Goal: Information Seeking & Learning: Find contact information

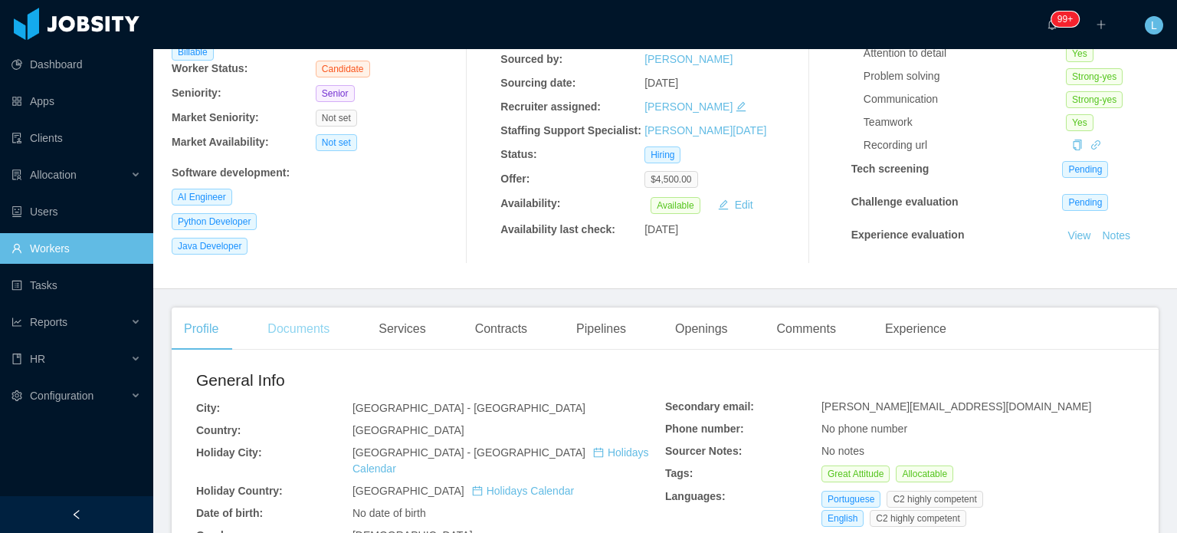
scroll to position [153, 0]
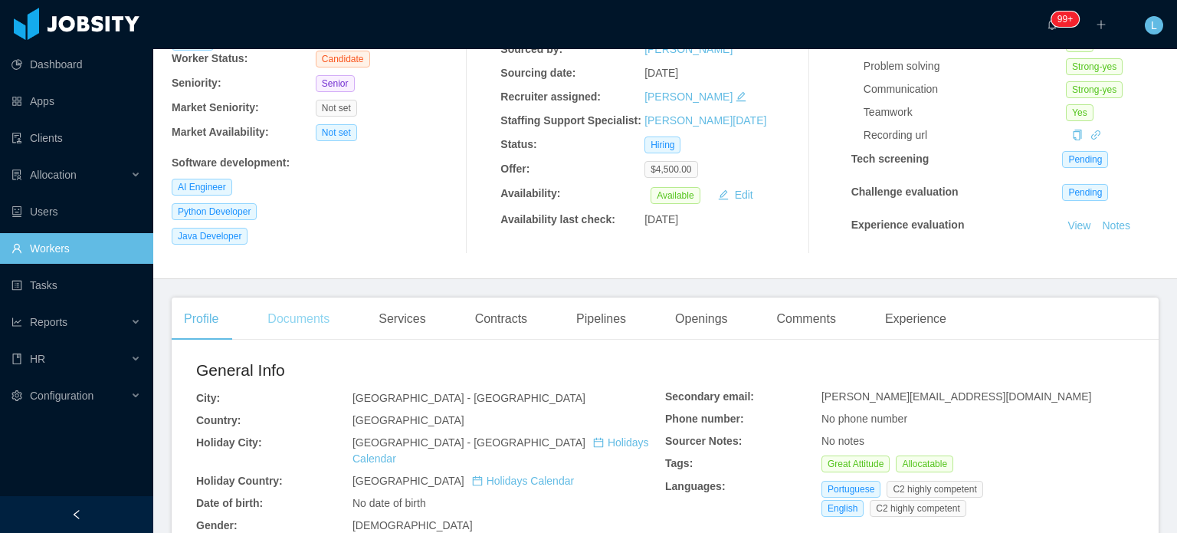
click at [291, 313] on div "Documents" at bounding box center [298, 318] width 87 height 43
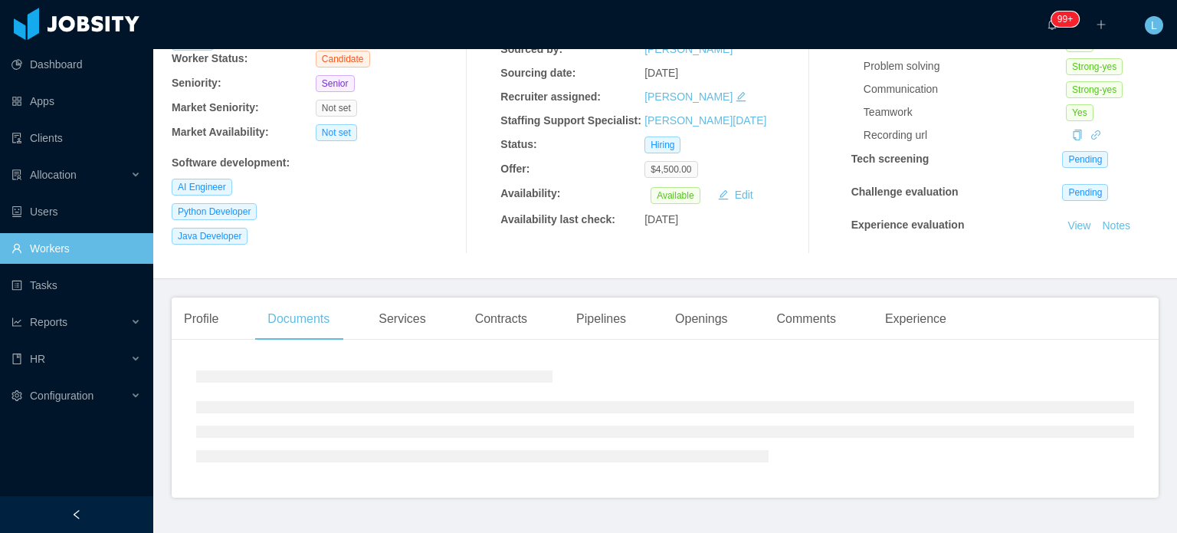
scroll to position [189, 0]
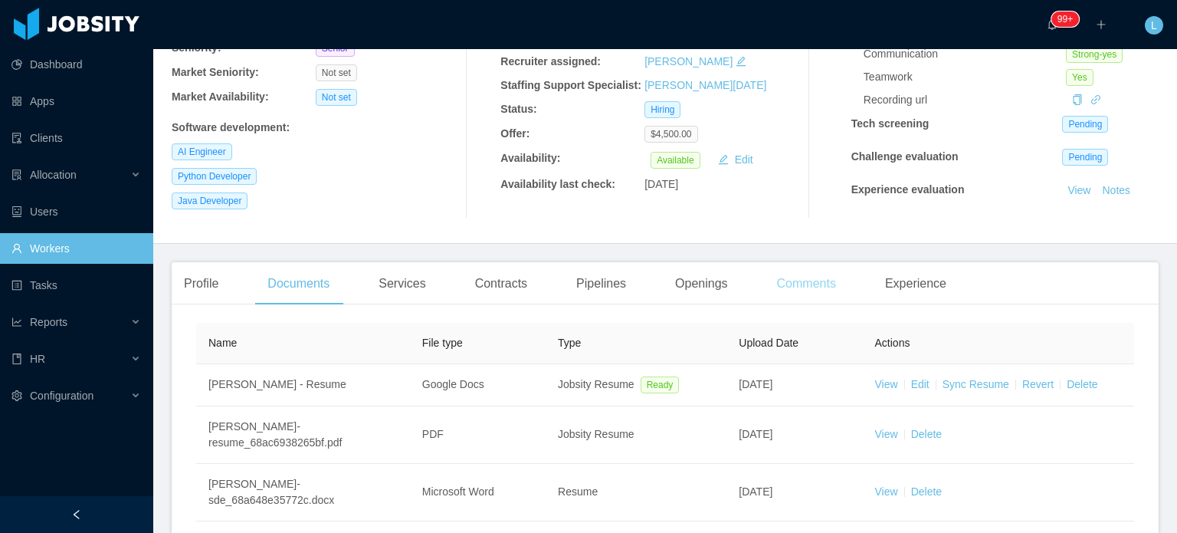
click at [793, 285] on div "Comments" at bounding box center [807, 283] width 84 height 43
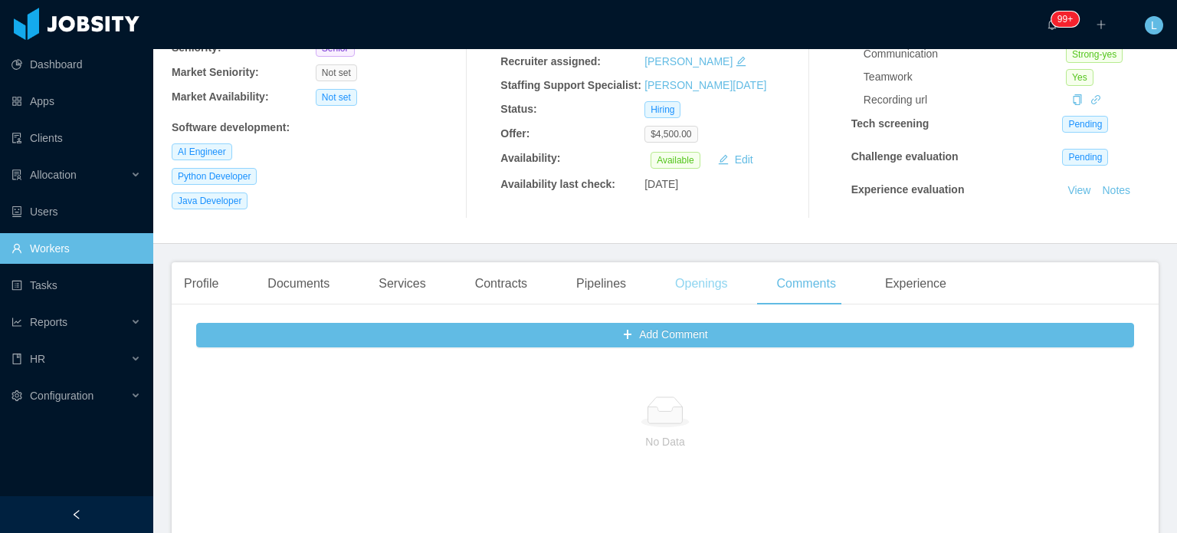
click at [704, 290] on div "Openings" at bounding box center [701, 283] width 77 height 43
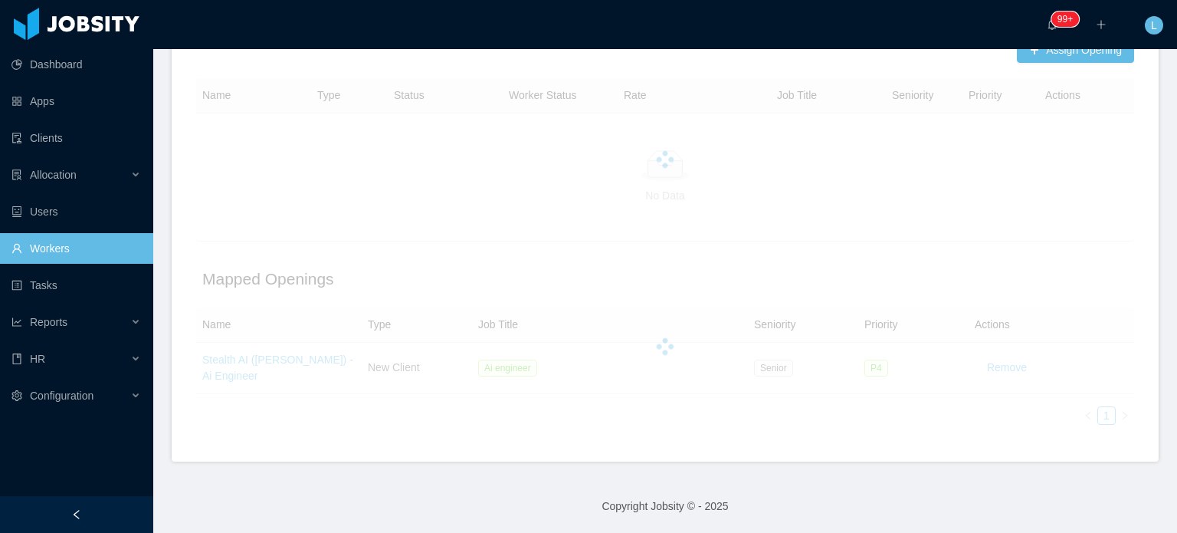
scroll to position [484, 0]
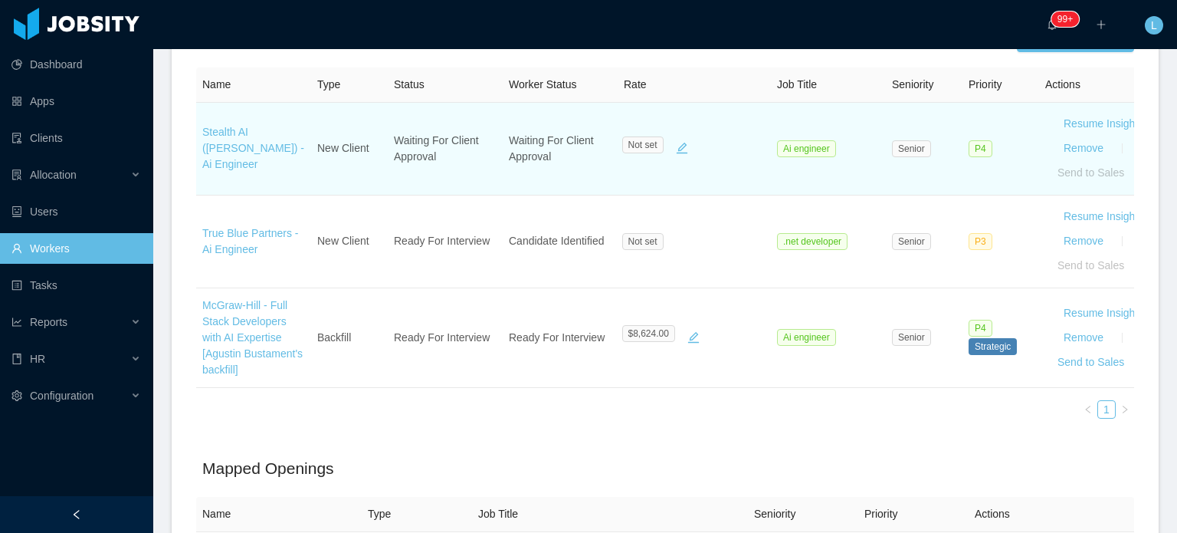
click at [198, 140] on td "Stealth AI (Erkang Zheng) - Ai Engineer" at bounding box center [253, 149] width 115 height 93
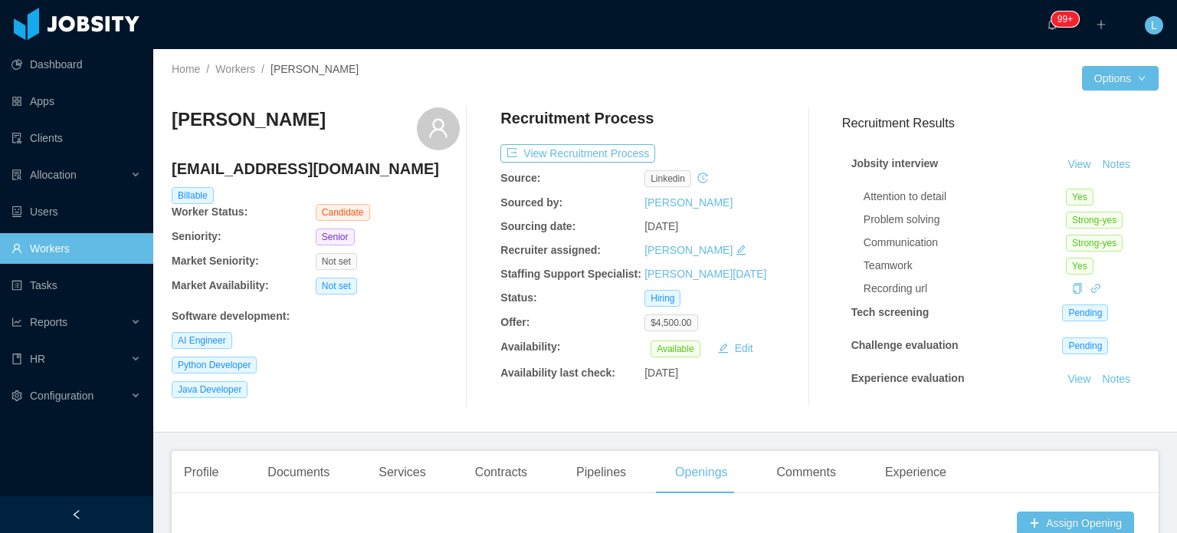
scroll to position [0, 0]
click at [233, 67] on link "Workers" at bounding box center [235, 69] width 40 height 12
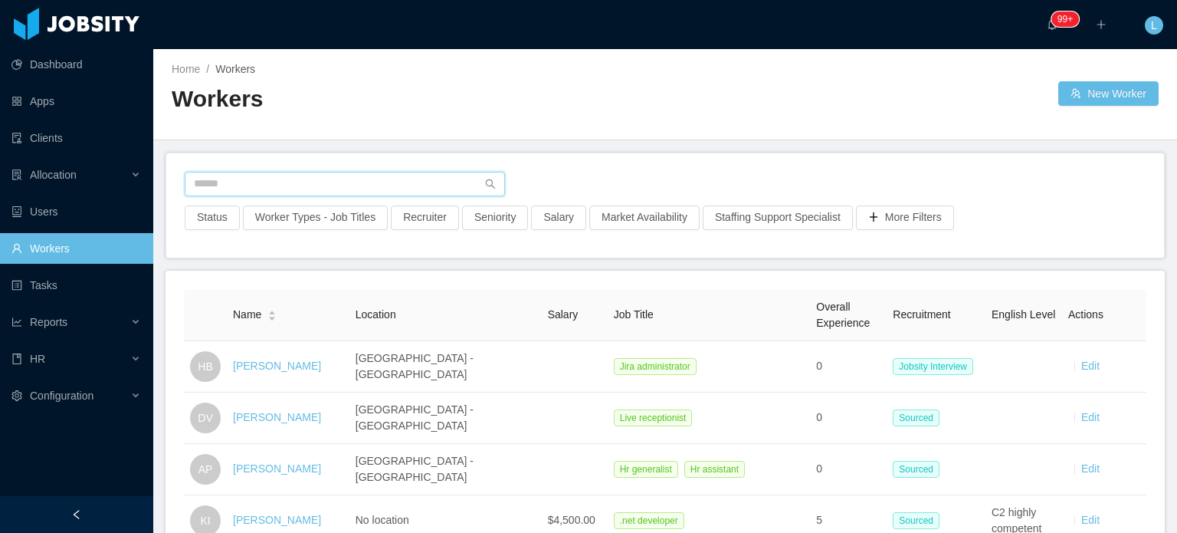
click at [307, 179] on input "text" at bounding box center [345, 184] width 320 height 25
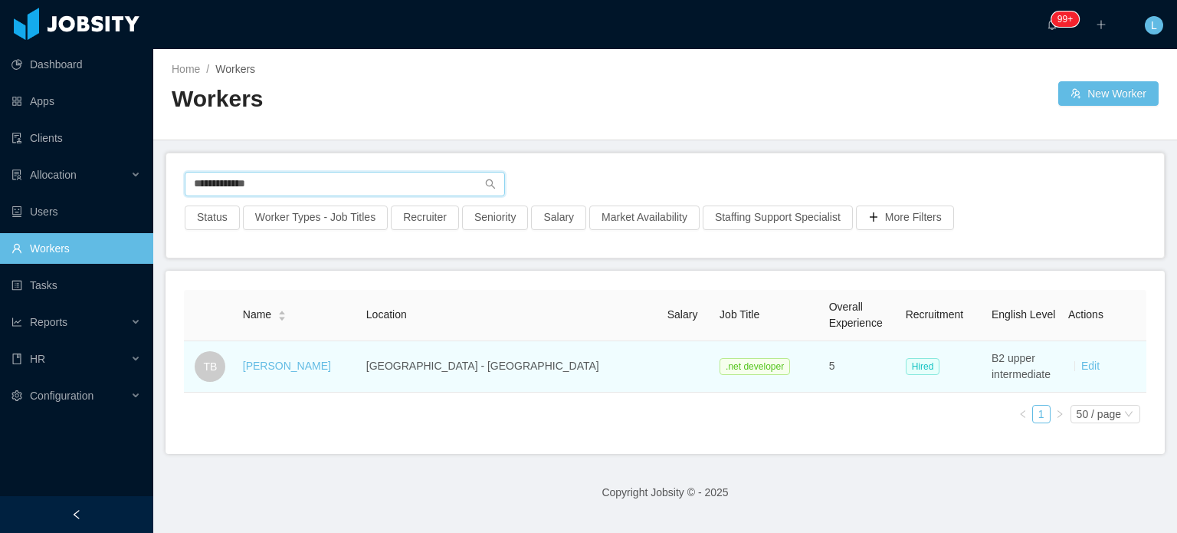
type input "**********"
click at [281, 373] on div "Telmo Bezerra" at bounding box center [287, 366] width 88 height 16
click at [274, 368] on link "Telmo Bezerra" at bounding box center [287, 365] width 88 height 12
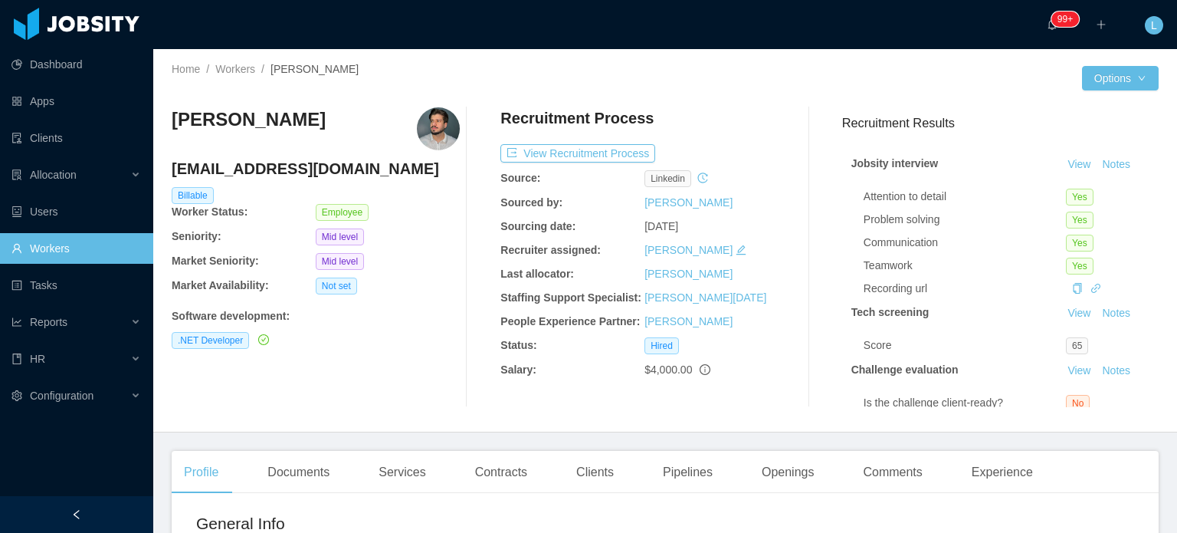
click at [601, 162] on div "Recruitment Process View Recruitment Process Source: linkedin Sourced by: Helen…" at bounding box center [645, 257] width 288 height 300
click at [600, 156] on button "View Recruitment Process" at bounding box center [578, 153] width 155 height 18
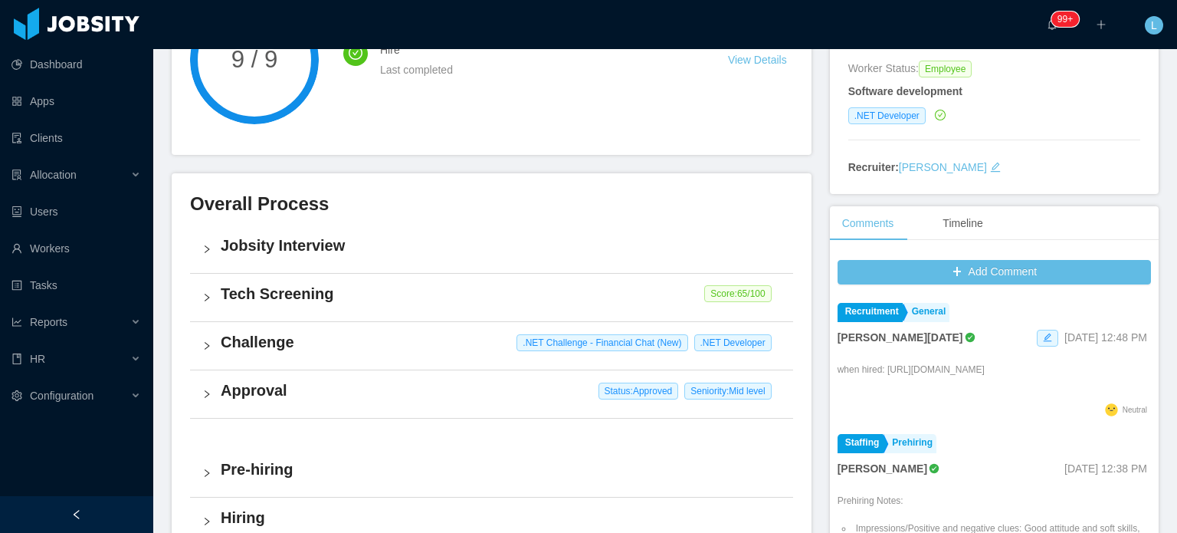
scroll to position [230, 0]
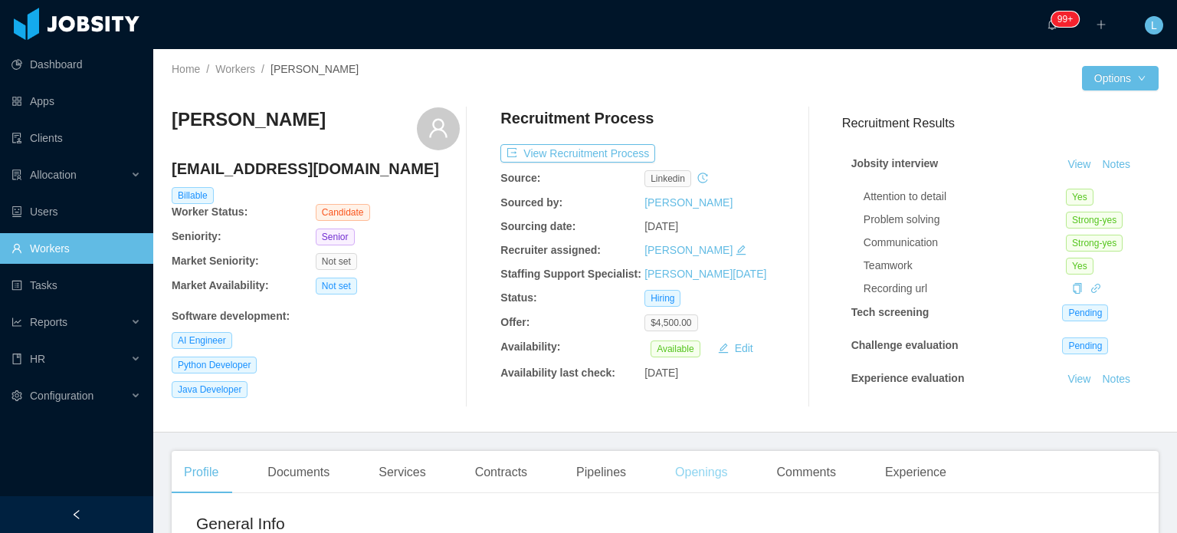
click at [703, 467] on div "Openings" at bounding box center [701, 472] width 77 height 43
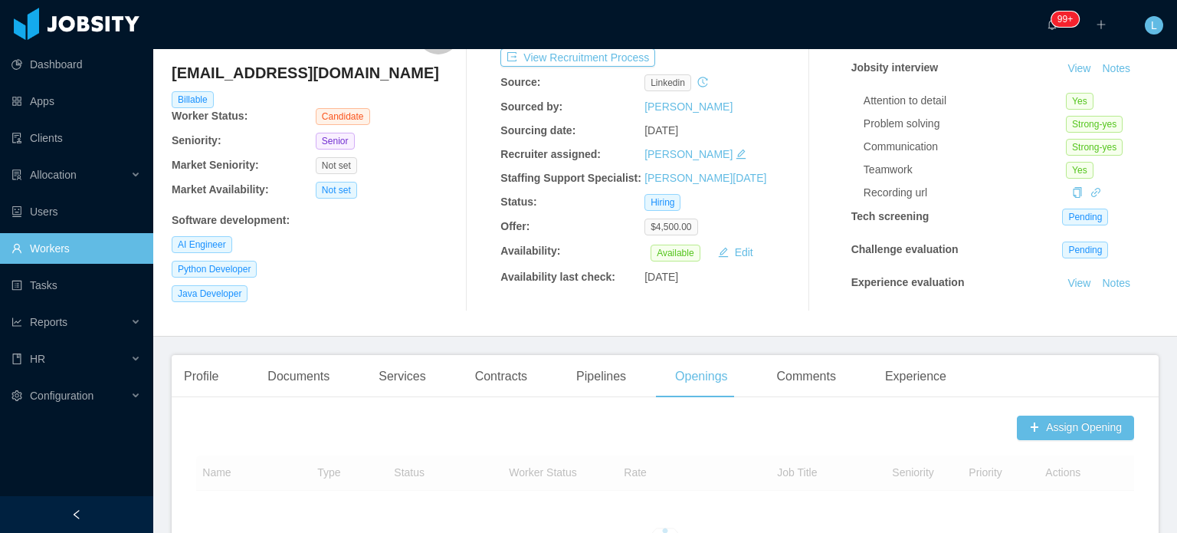
scroll to position [383, 0]
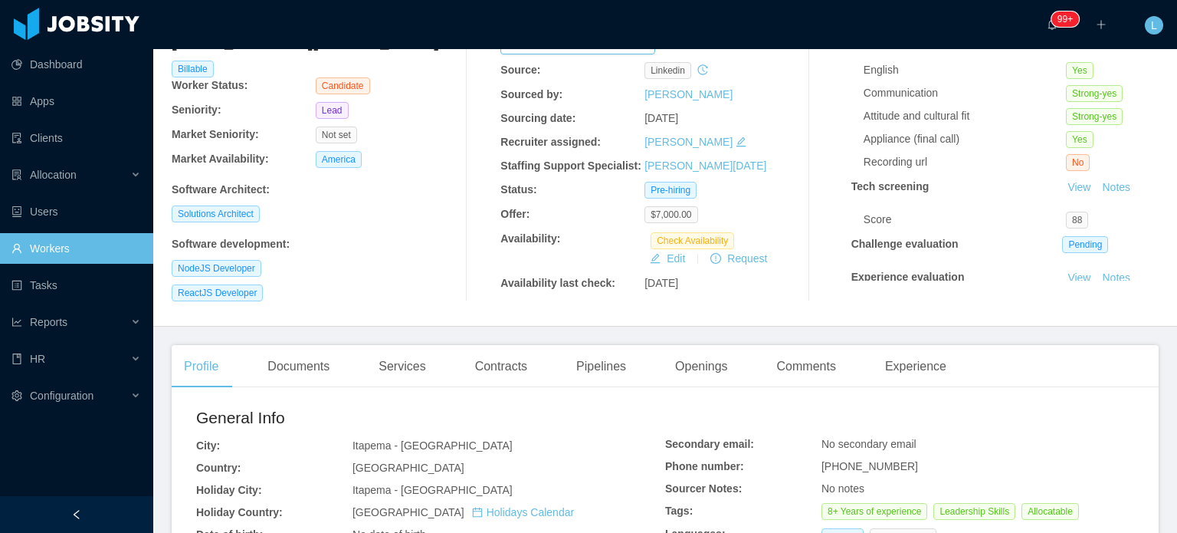
scroll to position [307, 0]
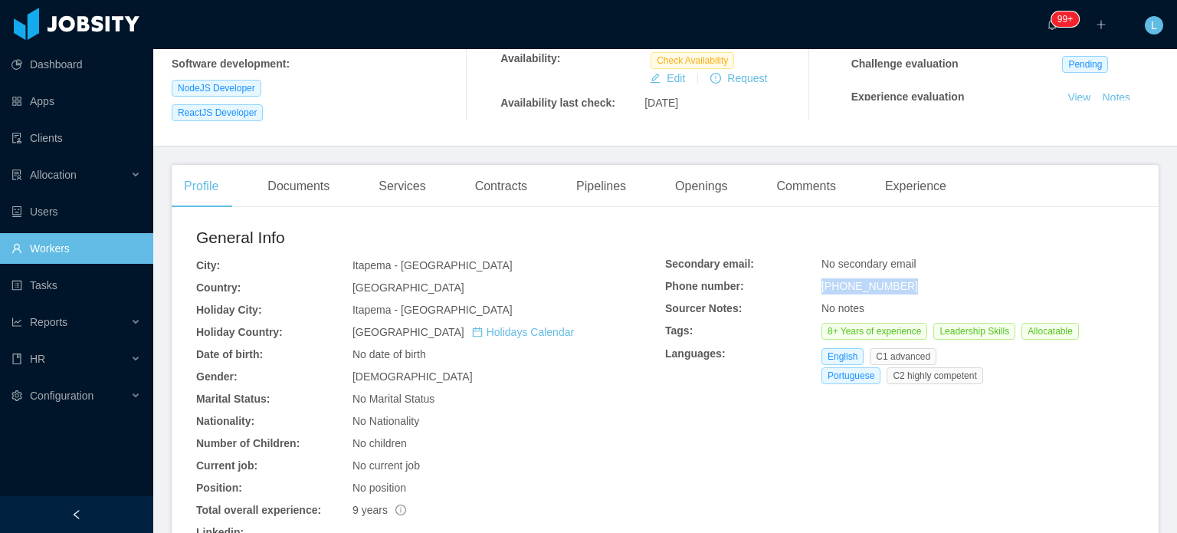
drag, startPoint x: 812, startPoint y: 286, endPoint x: 927, endPoint y: 283, distance: 114.2
click at [925, 283] on div "Secondary email: No secondary email Phone number: [PHONE_NUMBER] Sourcer Notes:…" at bounding box center [899, 323] width 469 height 134
copy div "[PHONE_NUMBER]"
